Goal: Task Accomplishment & Management: Complete application form

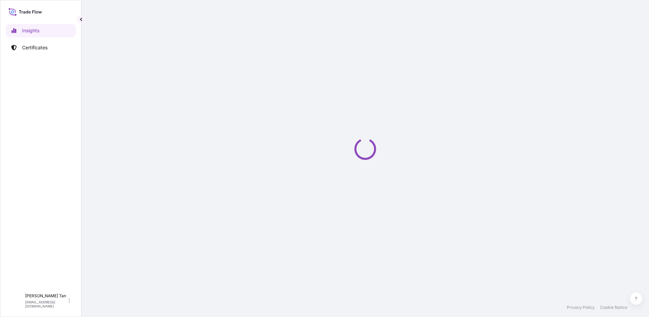
select select "2025"
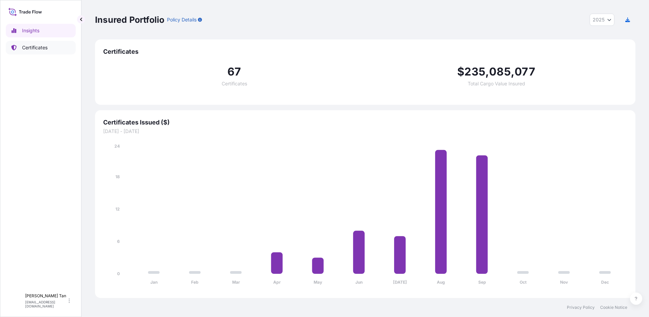
click at [41, 48] on p "Certificates" at bounding box center [34, 47] width 25 height 7
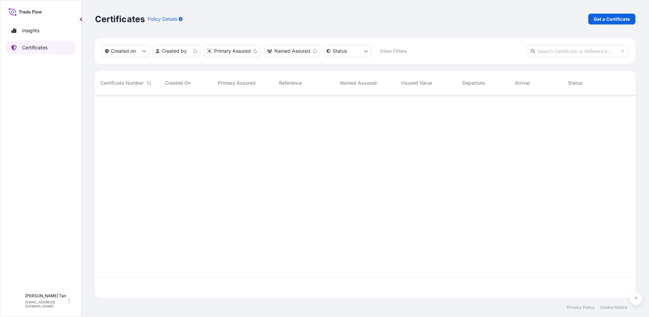
scroll to position [201, 536]
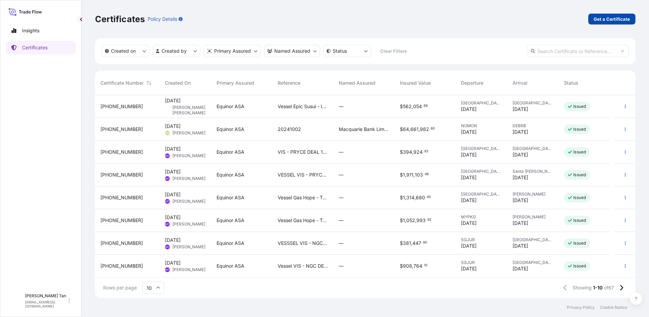
click at [618, 15] on link "Get a Certificate" at bounding box center [612, 19] width 47 height 11
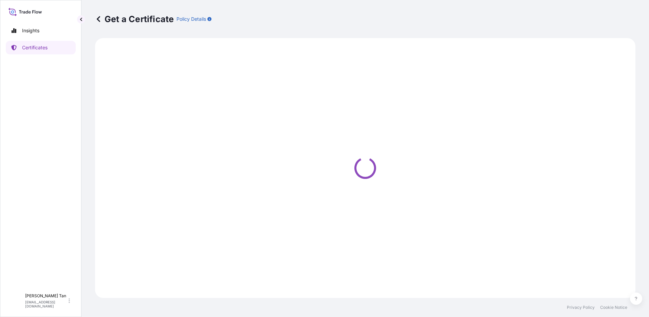
select select "Sea"
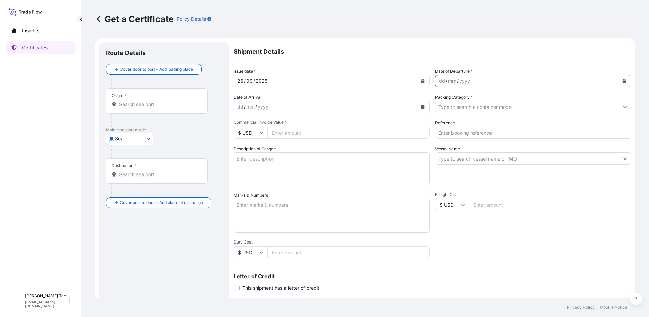
click at [619, 78] on button "Calendar" at bounding box center [624, 80] width 11 height 11
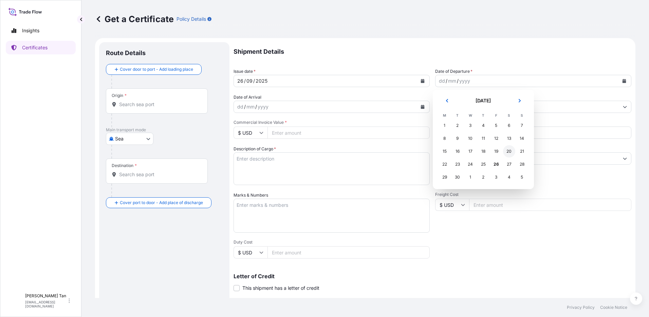
click at [512, 151] on div "20" at bounding box center [509, 151] width 12 height 12
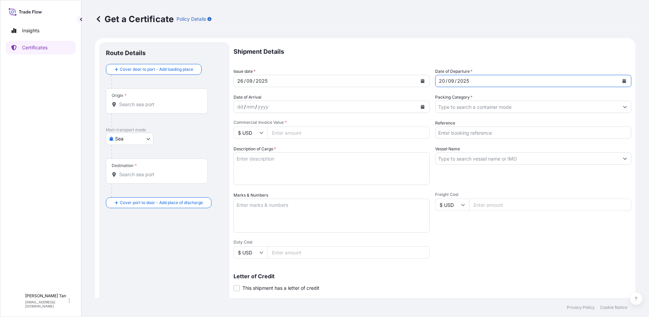
click at [334, 107] on div "dd / mm / yyyy" at bounding box center [325, 107] width 183 height 12
click at [421, 107] on icon "Calendar" at bounding box center [423, 107] width 4 height 4
